Goal: Information Seeking & Learning: Learn about a topic

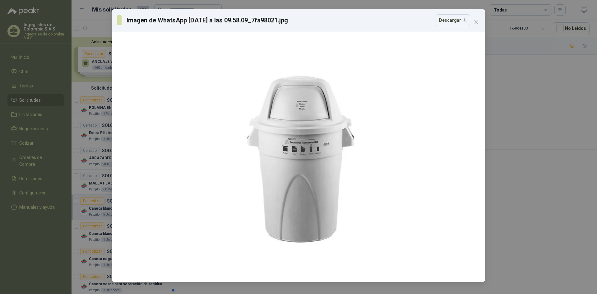
click at [95, 109] on div "Imagen de WhatsApp [DATE] a las 09.58.09_7fa98021.jpg Descargar" at bounding box center [298, 147] width 597 height 294
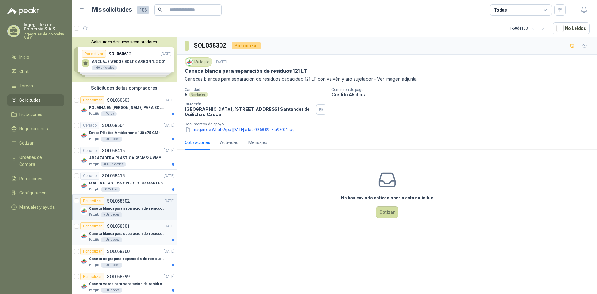
click at [133, 233] on p "Caneca blanca para separación de residuos 10 LT" at bounding box center [127, 234] width 77 height 6
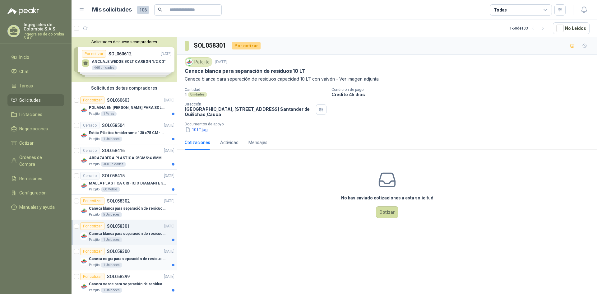
click at [135, 258] on p "Caneca negra para separación de residuo 55 LT" at bounding box center [127, 259] width 77 height 6
click at [194, 129] on button "55 L.png" at bounding box center [196, 129] width 23 height 7
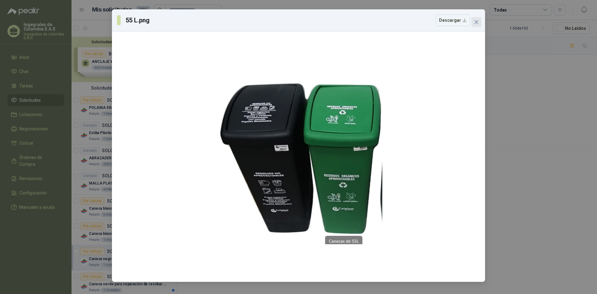
click at [475, 18] on button "Close" at bounding box center [476, 22] width 10 height 10
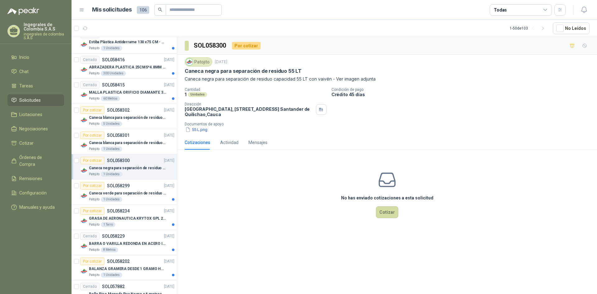
scroll to position [97, 0]
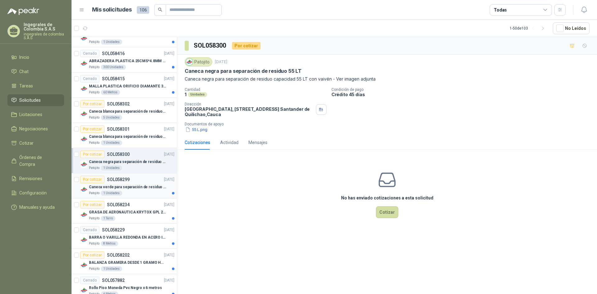
click at [141, 190] on div "Caneca verde para separación de residuo 55 LT" at bounding box center [131, 186] width 85 height 7
click at [198, 129] on button "55 L.png" at bounding box center [196, 129] width 23 height 7
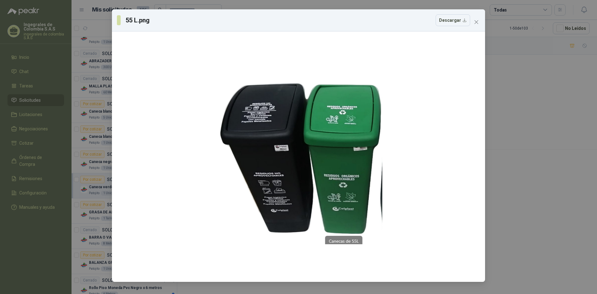
click at [525, 121] on div "55 L.png Descargar" at bounding box center [298, 147] width 597 height 294
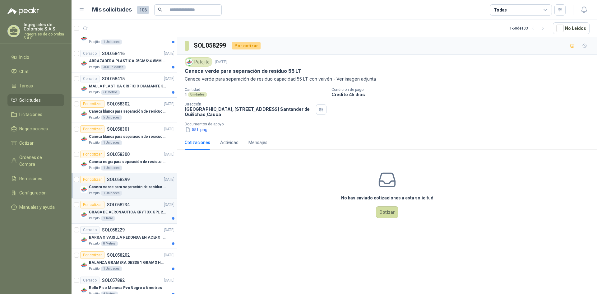
click at [124, 214] on p "GRASA DE AERONAUTICA KRYTOX GPL 207 (SE ADJUNTA IMAGEN DE REFERENCIA)" at bounding box center [127, 212] width 77 height 6
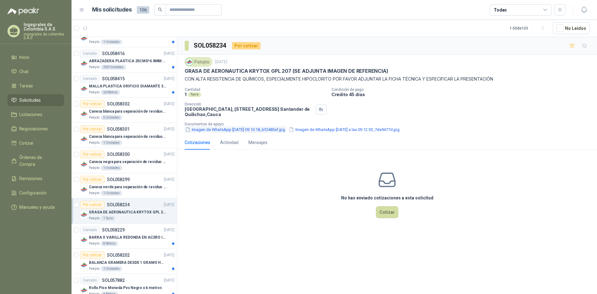
click at [211, 130] on button "Imagen de WhatsApp [DATE] 09.10.18_bf2483af.jpg" at bounding box center [235, 129] width 101 height 7
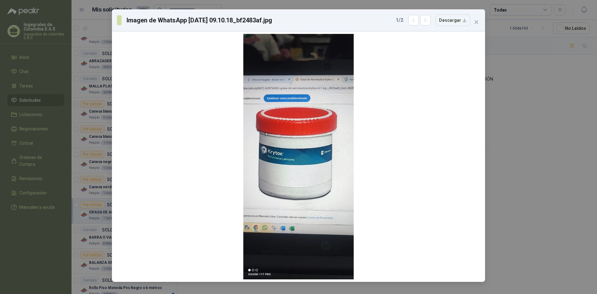
click at [581, 139] on div "Imagen de WhatsApp [DATE] 09.10.18_bf2483af.jpg 1 / 2 Descargar" at bounding box center [298, 147] width 597 height 294
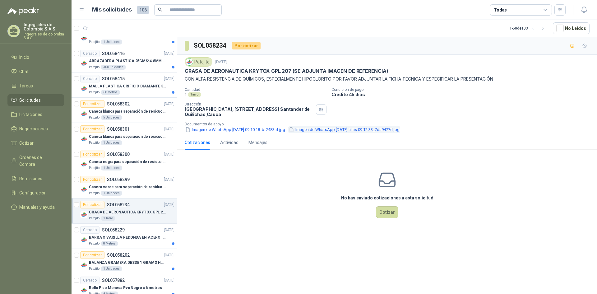
click at [366, 130] on button "Imagen de WhatsApp [DATE] a las 09.12.33_7da9477d.jpg" at bounding box center [344, 129] width 112 height 7
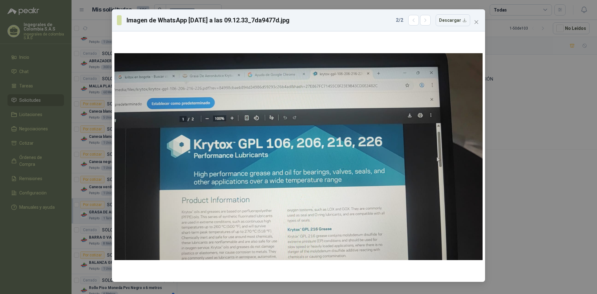
click at [544, 135] on div "Imagen de WhatsApp [DATE] a las 09.12.33_7da9477d.jpg 2 / 2 Descargar" at bounding box center [298, 147] width 597 height 294
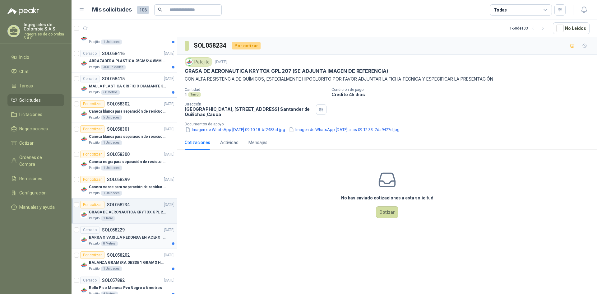
click at [138, 240] on p "BARRA O VARILLA REDONDA EN ACERO INOXIDABLE DE 2" O 50 MM" at bounding box center [127, 237] width 77 height 6
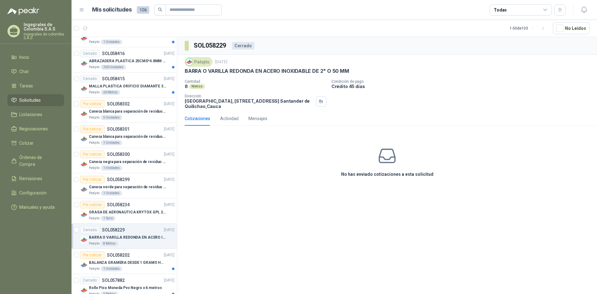
click at [231, 72] on p "BARRA O VARILLA REDONDA EN ACERO INOXIDABLE DE 2" O 50 MM" at bounding box center [267, 71] width 164 height 7
click at [217, 109] on p "[GEOGRAPHIC_DATA], [STREET_ADDRESS]" at bounding box center [249, 103] width 129 height 11
click at [240, 98] on p "[GEOGRAPHIC_DATA], [STREET_ADDRESS]" at bounding box center [249, 103] width 129 height 11
click at [232, 120] on div "Actividad" at bounding box center [229, 118] width 18 height 7
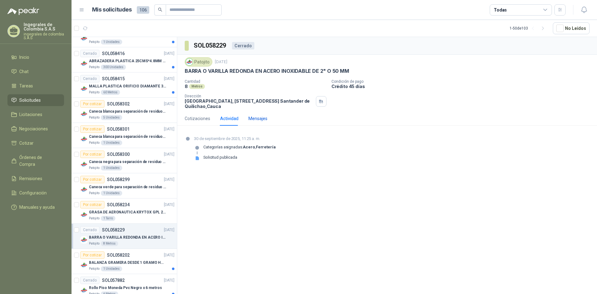
click at [266, 117] on div "Mensajes" at bounding box center [257, 118] width 19 height 7
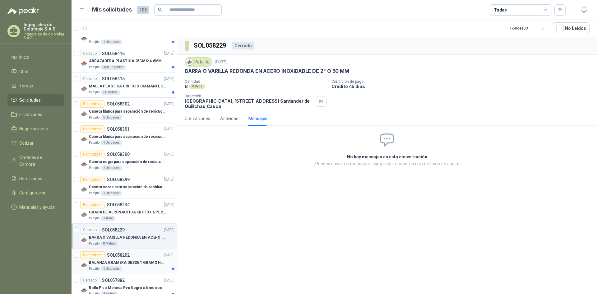
click at [125, 256] on p "SOL058202" at bounding box center [118, 255] width 23 height 4
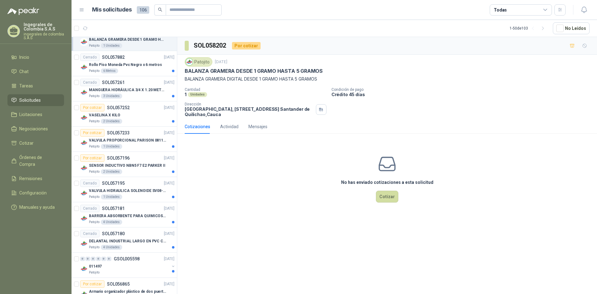
scroll to position [321, 0]
click at [136, 160] on div "SENSOR INDUCTIVO NBN5 F7 E2 PARKER II" at bounding box center [131, 163] width 85 height 7
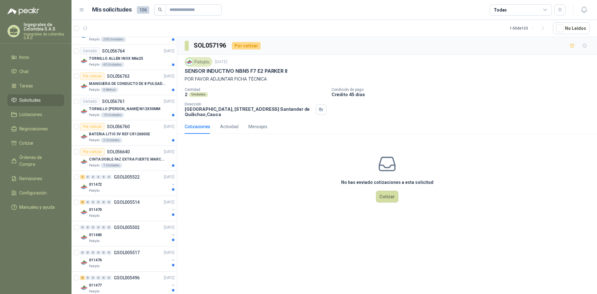
scroll to position [631, 0]
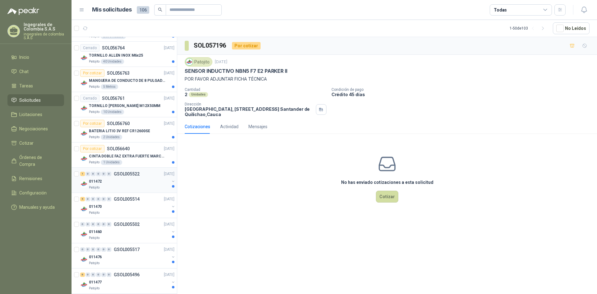
click at [133, 179] on div "011472" at bounding box center [129, 180] width 81 height 7
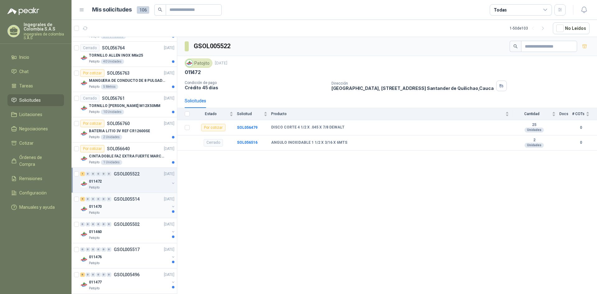
click at [135, 210] on div "Patojito" at bounding box center [129, 212] width 81 height 5
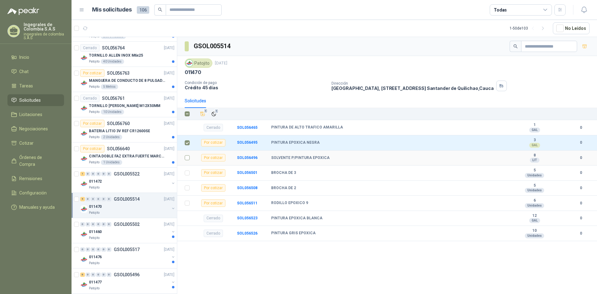
click at [188, 161] on label at bounding box center [187, 157] width 5 height 7
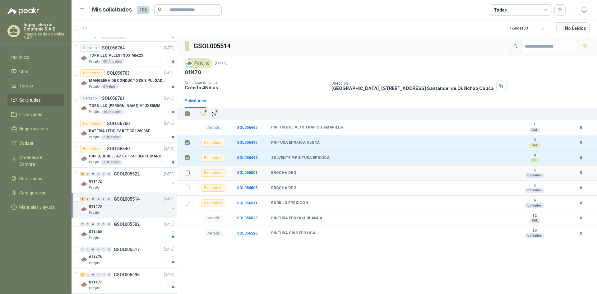
drag, startPoint x: 184, startPoint y: 173, endPoint x: 187, endPoint y: 176, distance: 4.0
click at [184, 173] on td at bounding box center [185, 172] width 16 height 15
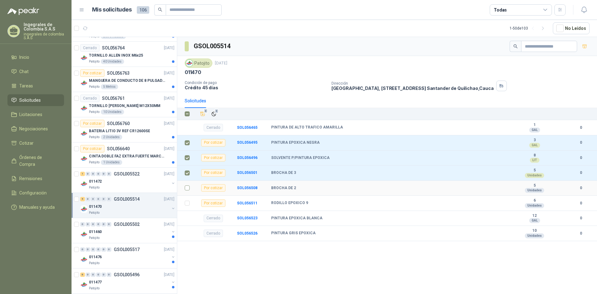
click at [186, 185] on label at bounding box center [187, 187] width 5 height 7
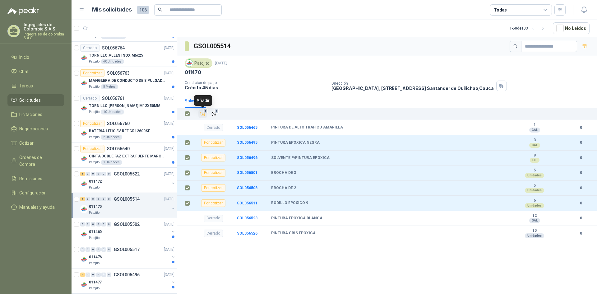
click at [202, 115] on icon "Añadir" at bounding box center [203, 114] width 6 height 6
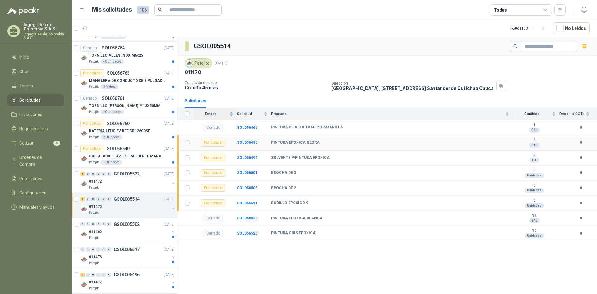
drag, startPoint x: 194, startPoint y: 140, endPoint x: 206, endPoint y: 141, distance: 12.8
click at [196, 141] on td "Por cotizar" at bounding box center [215, 142] width 44 height 15
click at [246, 142] on b "SOL056495" at bounding box center [247, 142] width 21 height 4
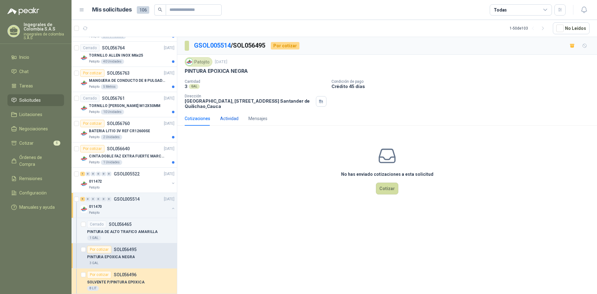
click at [230, 121] on div "Actividad" at bounding box center [229, 118] width 18 height 7
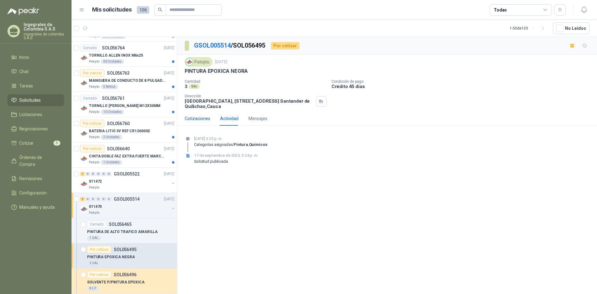
click at [205, 117] on div "Cotizaciones" at bounding box center [197, 118] width 25 height 7
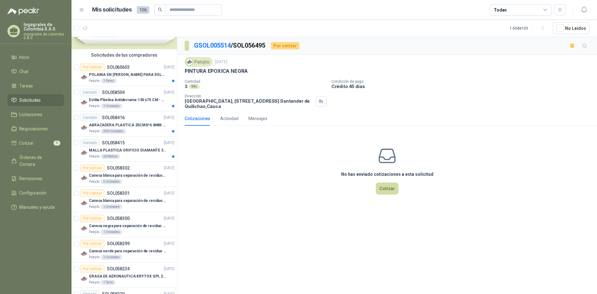
scroll to position [30, 0]
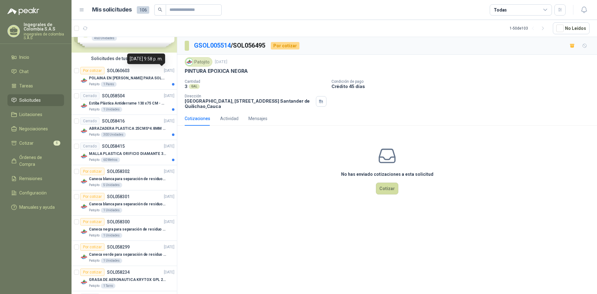
drag, startPoint x: 157, startPoint y: 70, endPoint x: 272, endPoint y: 234, distance: 200.2
click at [272, 234] on div "GSOL005514 / SOL056495 Por cotizar Patojito [DATE] PINTURA EPOXICA NEGRA Cantid…" at bounding box center [387, 166] width 420 height 259
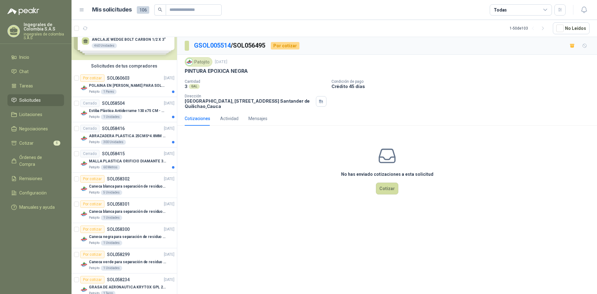
scroll to position [0, 0]
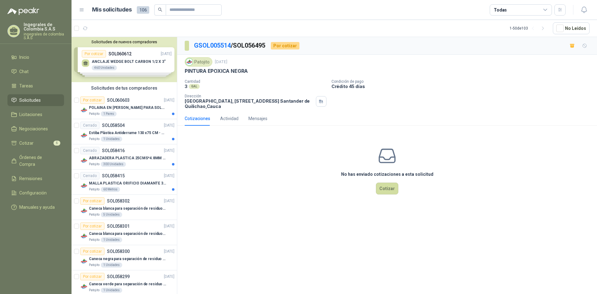
click at [44, 99] on li "Solicitudes" at bounding box center [35, 100] width 49 height 7
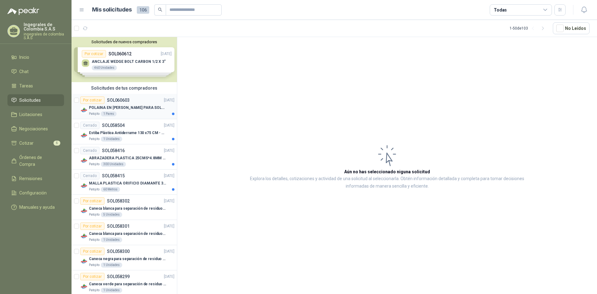
click at [138, 100] on div "Por cotizar SOL060603 [DATE]" at bounding box center [127, 99] width 94 height 7
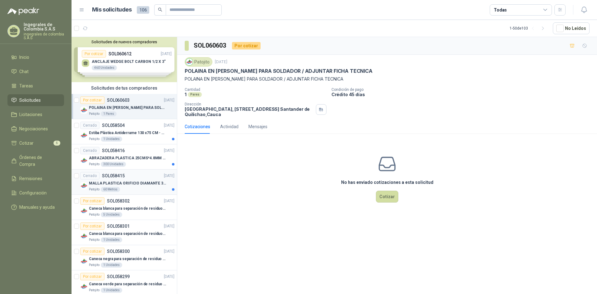
click at [135, 181] on p "MALLA PLASTICA ORIFICIO DIAMANTE 3MM" at bounding box center [127, 183] width 77 height 6
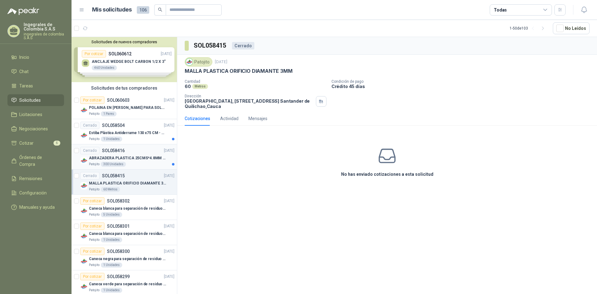
click at [122, 158] on p "ABRAZADERA PLASTICA 25CMS*4.8MM NEGRA" at bounding box center [127, 158] width 77 height 6
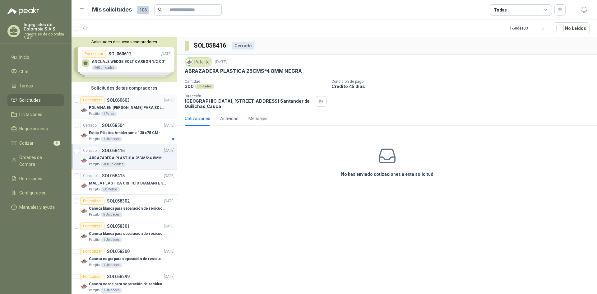
click at [149, 105] on p "POLAINA EN [PERSON_NAME] PARA SOLDADOR / ADJUNTAR FICHA TECNICA" at bounding box center [127, 108] width 77 height 6
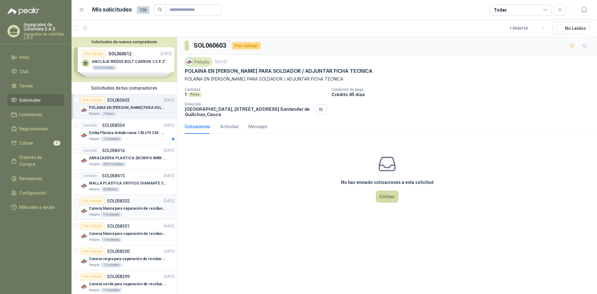
click at [120, 206] on p "Caneca blanca para separación de residuos 121 LT" at bounding box center [127, 208] width 77 height 6
